Goal: Check status: Check status

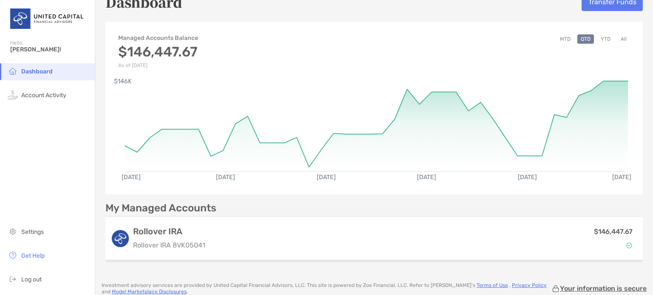
scroll to position [39, 0]
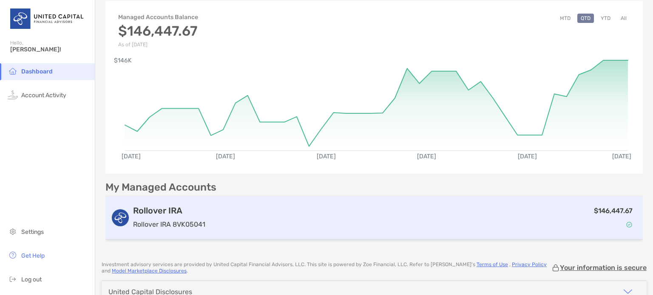
click at [291, 226] on div "$146,447.67" at bounding box center [423, 218] width 429 height 25
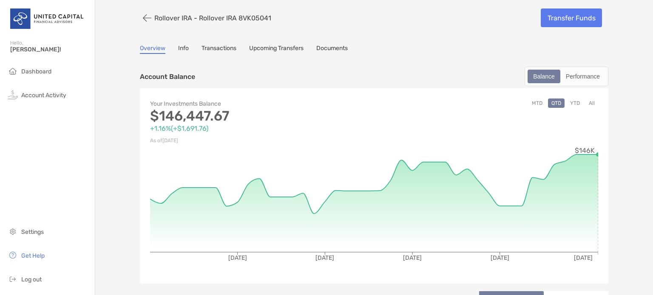
click at [533, 103] on button "MTD" at bounding box center [536, 103] width 17 height 9
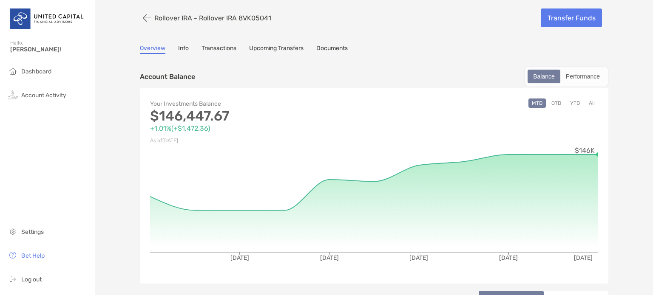
click at [573, 102] on button "YTD" at bounding box center [574, 103] width 17 height 9
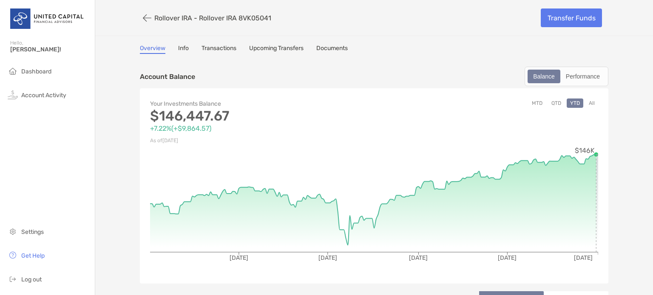
click at [596, 155] on icon at bounding box center [597, 155] width 2 height 0
click at [591, 100] on button "All" at bounding box center [591, 103] width 13 height 9
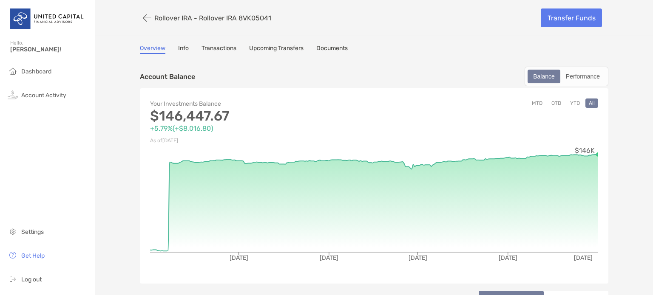
click at [594, 155] on icon at bounding box center [374, 203] width 448 height 96
click at [596, 156] on icon at bounding box center [597, 204] width 2 height 98
click at [570, 101] on button "YTD" at bounding box center [574, 103] width 17 height 9
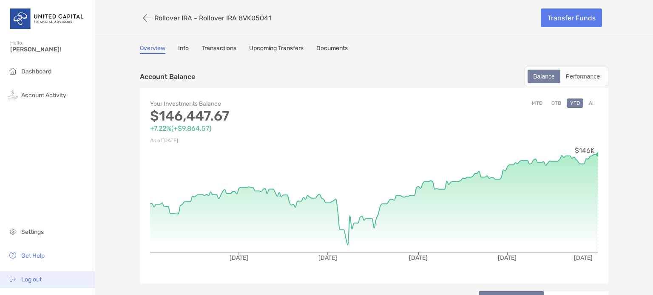
click at [26, 280] on span "Log out" at bounding box center [31, 279] width 20 height 7
